Goal: Task Accomplishment & Management: Manage account settings

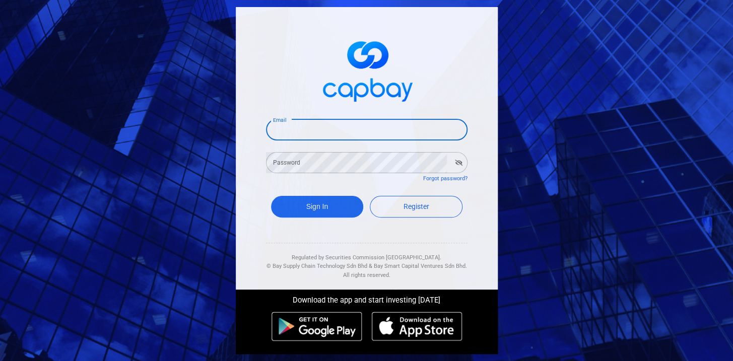
click at [358, 130] on input "Email" at bounding box center [367, 129] width 202 height 21
type input "CHEYKIM88@HOTMAIL.COM"
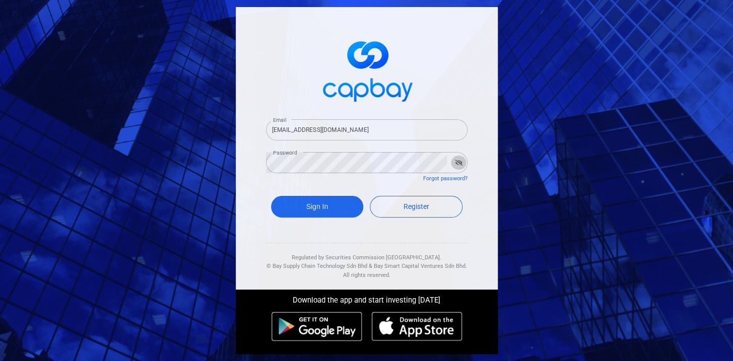
click at [458, 163] on icon "button" at bounding box center [459, 163] width 8 height 6
click at [328, 207] on button "Sign In" at bounding box center [317, 207] width 93 height 22
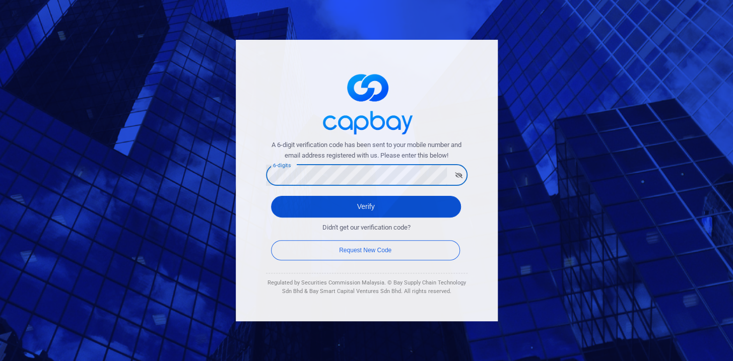
click at [406, 212] on button "Verify" at bounding box center [366, 207] width 190 height 22
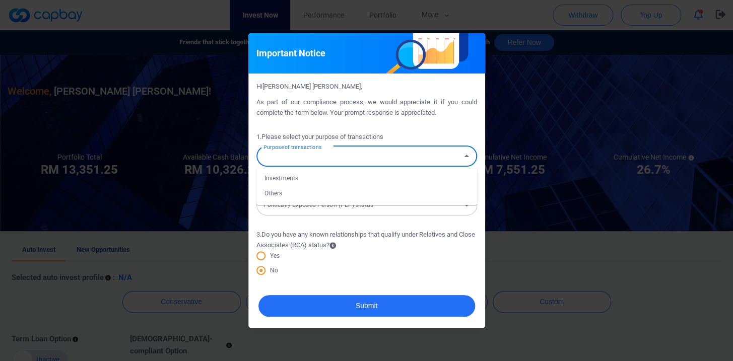
click at [328, 154] on div "Purpose of transactions Purpose of transactions" at bounding box center [366, 155] width 221 height 23
click at [304, 178] on li "Investments" at bounding box center [366, 178] width 221 height 15
type input "Investments"
click at [389, 207] on input "Politically Exposed Person (PEP) status" at bounding box center [358, 205] width 198 height 19
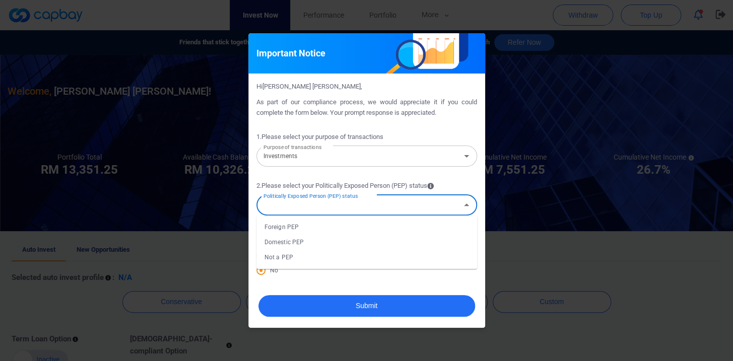
click at [343, 254] on li "Not a PEP" at bounding box center [366, 257] width 221 height 15
type input "Not a PEP"
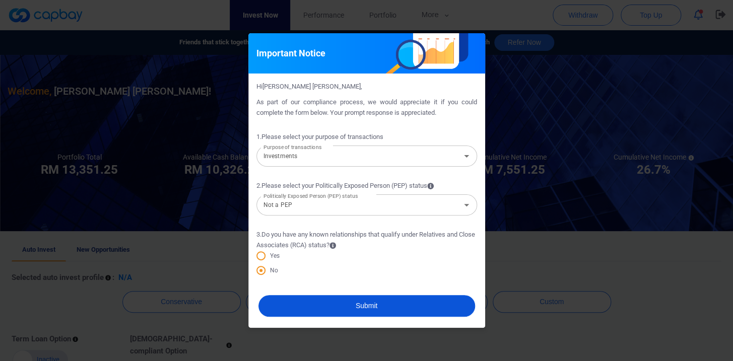
click at [396, 306] on button "Submit" at bounding box center [366, 306] width 217 height 22
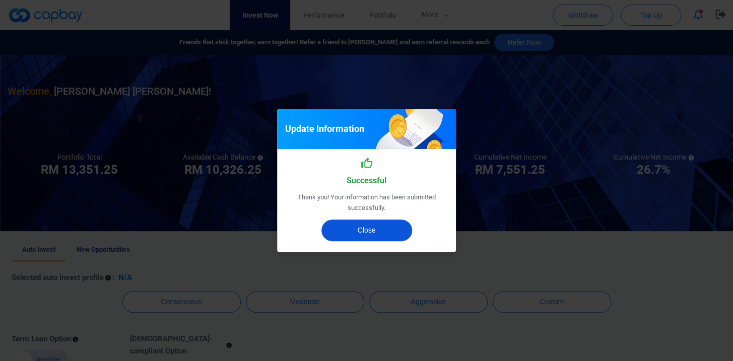
click at [375, 231] on button "Close" at bounding box center [366, 231] width 91 height 22
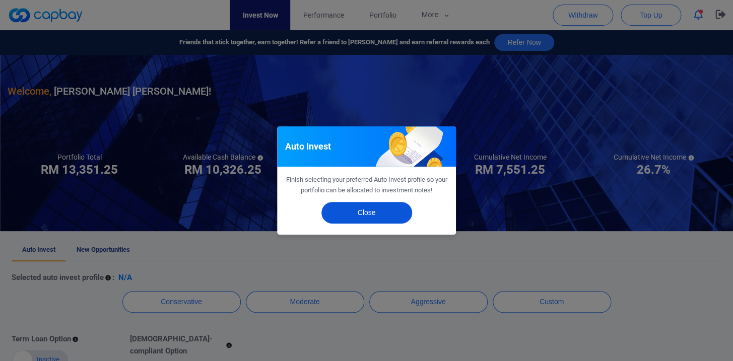
click at [369, 213] on button "Close" at bounding box center [366, 213] width 91 height 22
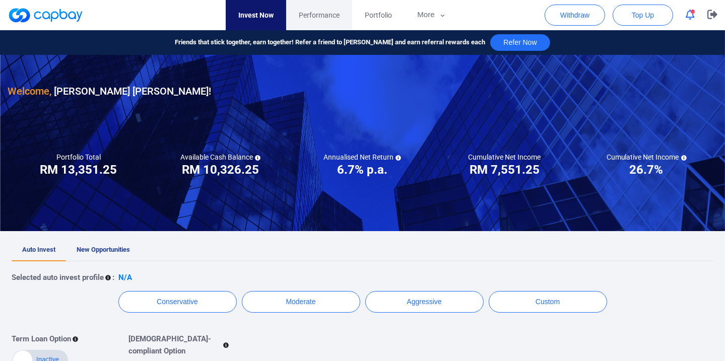
click at [327, 18] on span "Performance" at bounding box center [319, 15] width 41 height 11
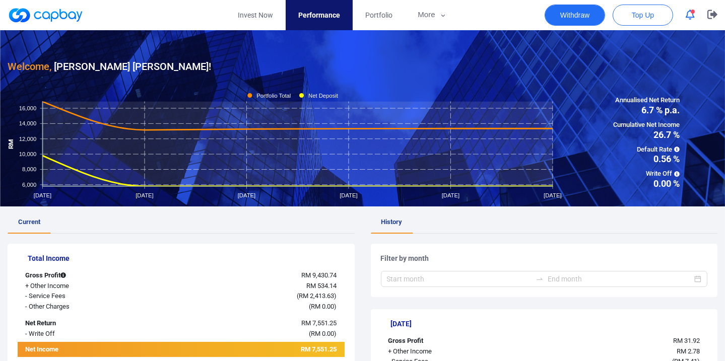
click at [571, 15] on button "Withdraw" at bounding box center [575, 15] width 60 height 21
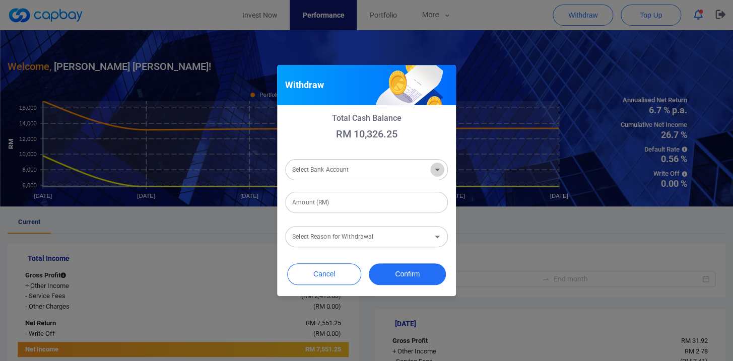
click at [437, 171] on icon "Open" at bounding box center [437, 170] width 12 height 12
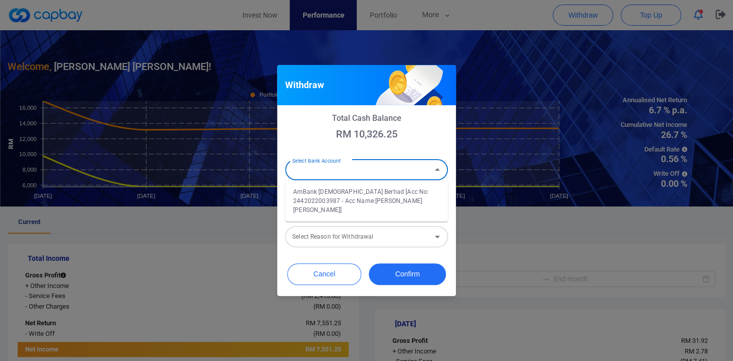
click at [413, 197] on li "AmBank Islamic Berhad [Acc No: 2442022003987 - Acc Name:LOH CHEY KIM]" at bounding box center [366, 200] width 163 height 33
type input "AmBank Islamic Berhad [Acc No: 2442022003987 - Acc Name:LOH CHEY KIM]"
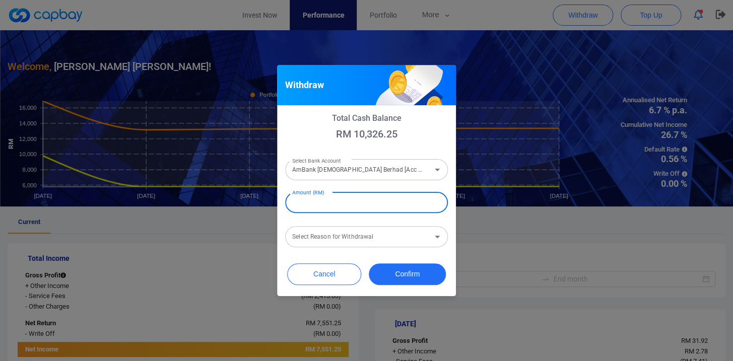
click at [423, 204] on input "Amount (RM)" at bounding box center [366, 202] width 163 height 21
type input "RM 10,300"
click at [423, 239] on input "Select Reason for Withdrawal" at bounding box center [358, 237] width 140 height 19
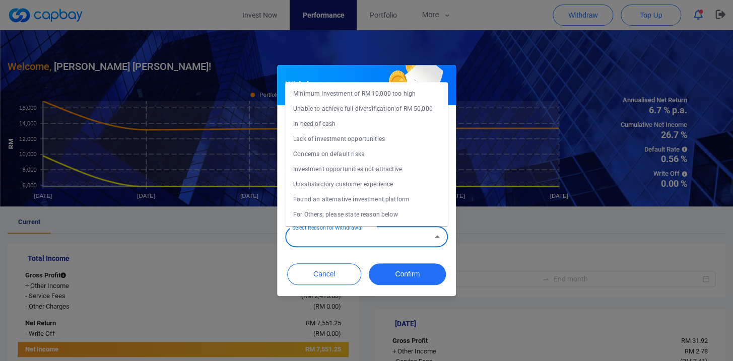
click at [385, 152] on li "Concerns on default risks" at bounding box center [366, 154] width 163 height 15
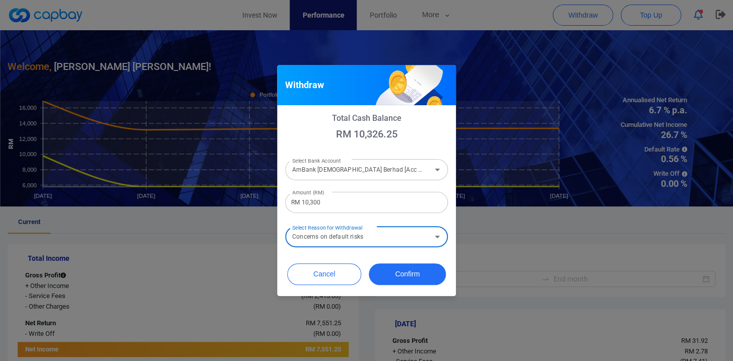
click at [436, 237] on icon "Open" at bounding box center [437, 237] width 12 height 12
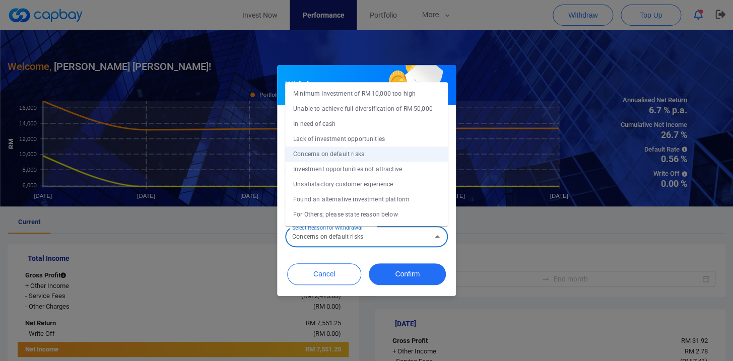
click at [403, 125] on li "In need of cash" at bounding box center [366, 123] width 163 height 15
type input "In need of cash"
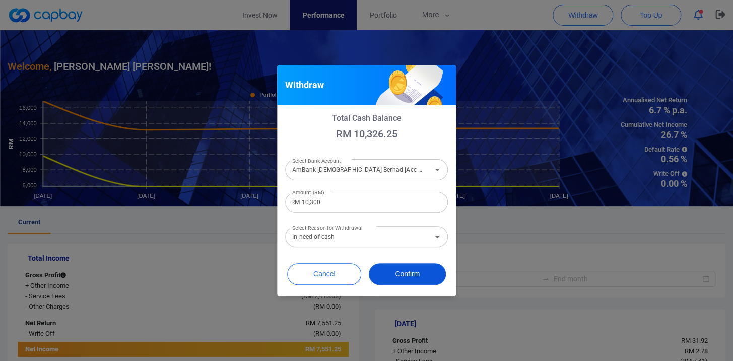
click at [418, 278] on button "Confirm" at bounding box center [407, 274] width 77 height 22
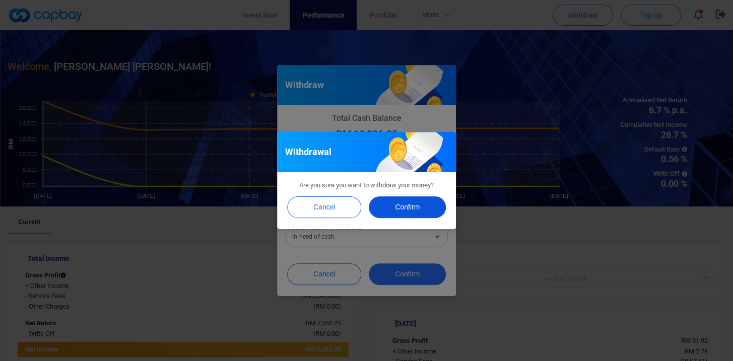
click at [414, 206] on button "Confirm" at bounding box center [407, 207] width 77 height 22
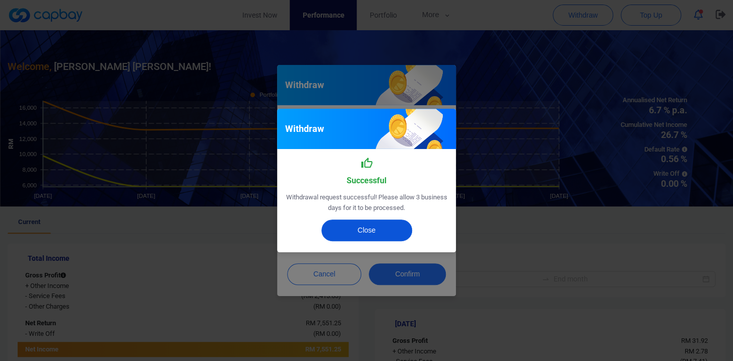
click at [372, 230] on button "Close" at bounding box center [366, 231] width 91 height 22
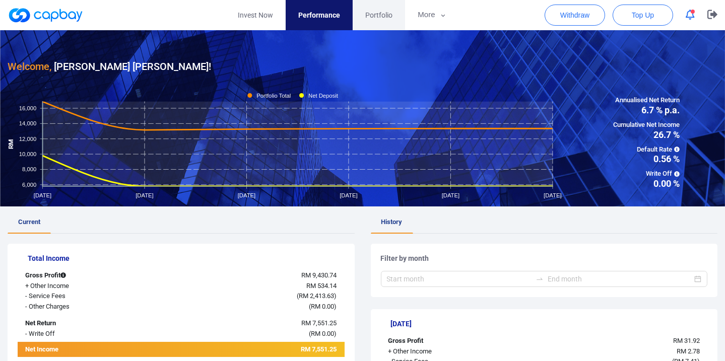
click at [379, 15] on span "Portfolio" at bounding box center [378, 15] width 27 height 11
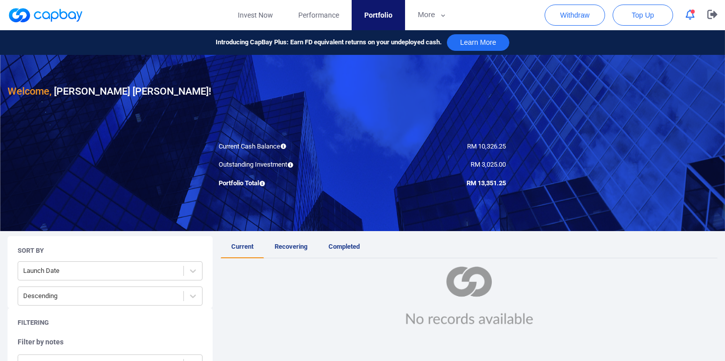
click at [372, 14] on span "Portfolio" at bounding box center [378, 15] width 28 height 11
click at [326, 15] on span "Performance" at bounding box center [318, 15] width 41 height 11
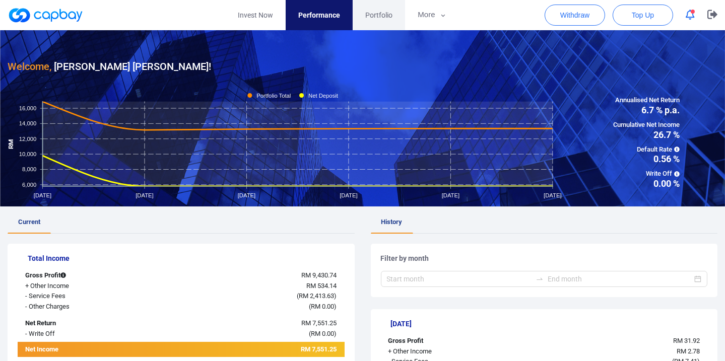
click at [383, 11] on span "Portfolio" at bounding box center [378, 15] width 27 height 11
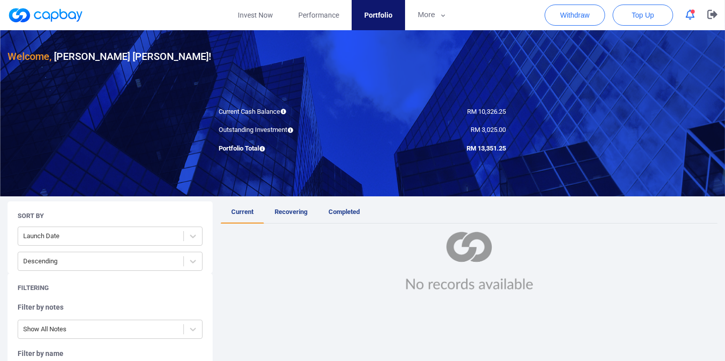
scroll to position [137, 0]
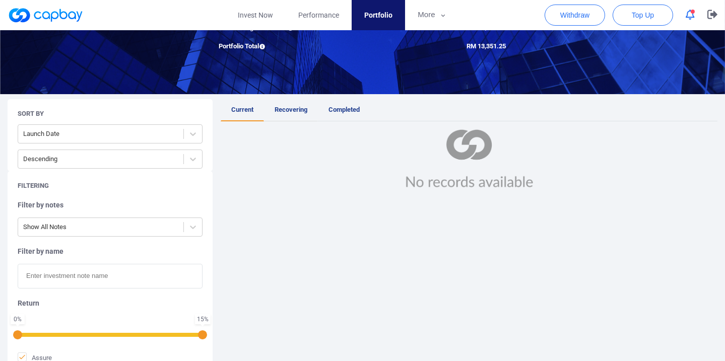
click at [291, 109] on span "Recovering" at bounding box center [291, 110] width 33 height 8
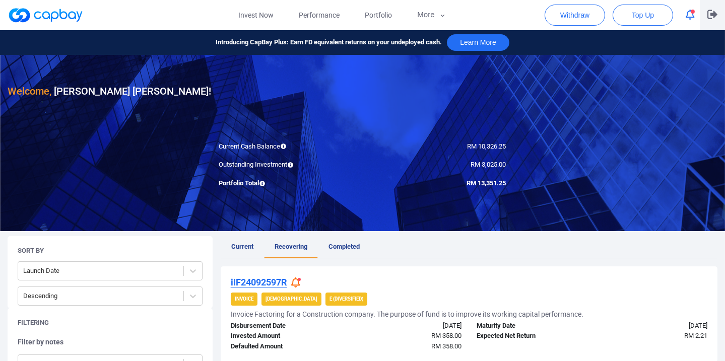
click at [710, 13] on icon "button" at bounding box center [712, 15] width 10 height 10
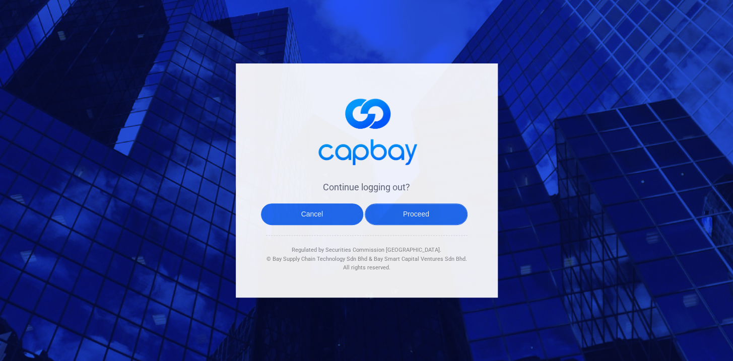
click at [408, 214] on button "Proceed" at bounding box center [416, 215] width 103 height 22
